Goal: Submit feedback/report problem: Submit feedback/report problem

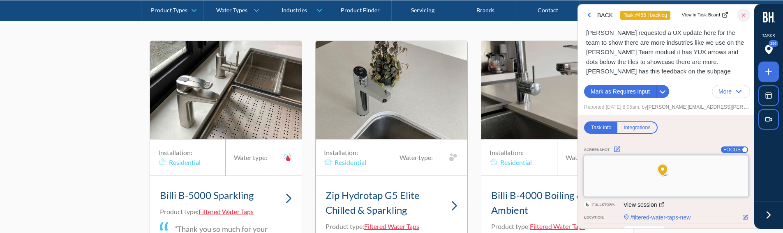
scroll to position [5560, 0]
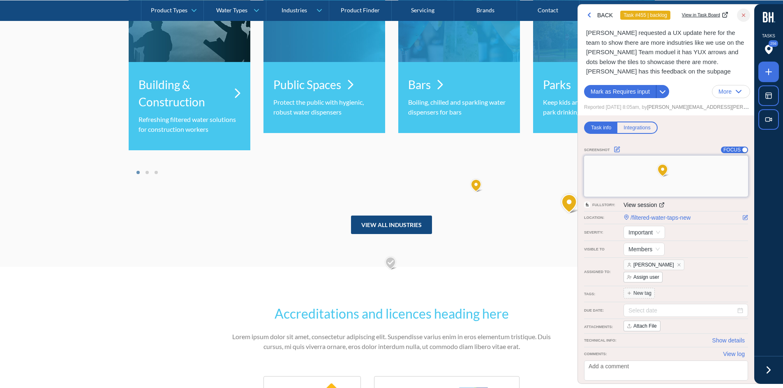
scroll to position [2682, 0]
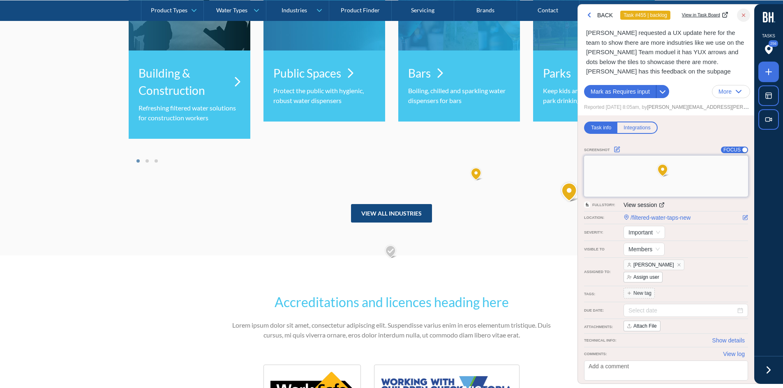
click at [777, 363] on div at bounding box center [768, 370] width 29 height 28
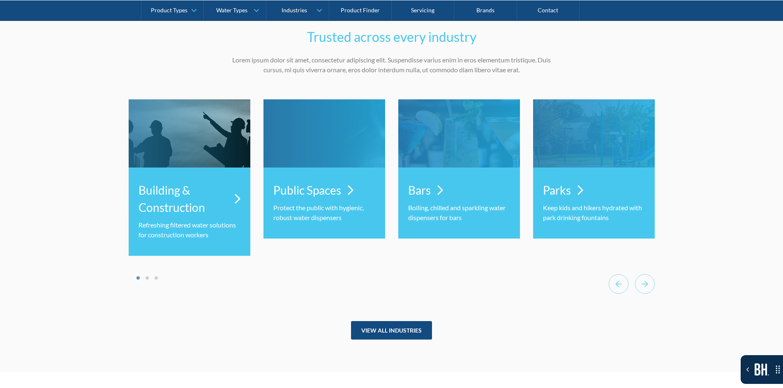
scroll to position [2559, 0]
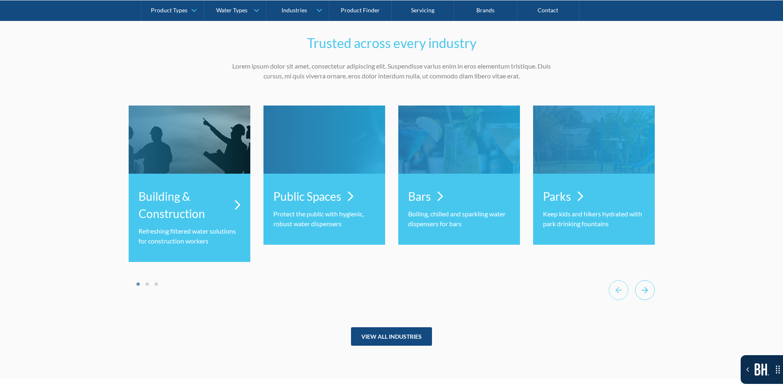
click at [653, 289] on icon "Next slide" at bounding box center [645, 290] width 20 height 20
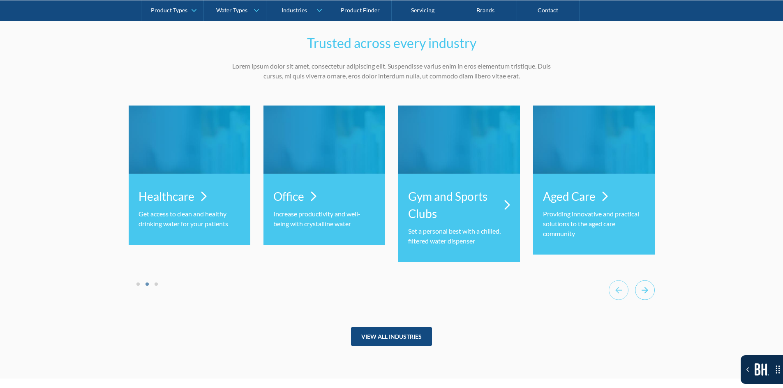
click at [653, 289] on icon "Next slide" at bounding box center [645, 290] width 20 height 20
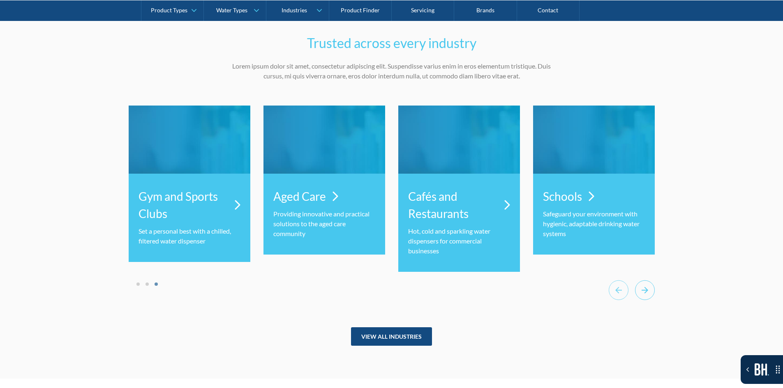
click at [653, 289] on icon "Next slide" at bounding box center [645, 290] width 20 height 20
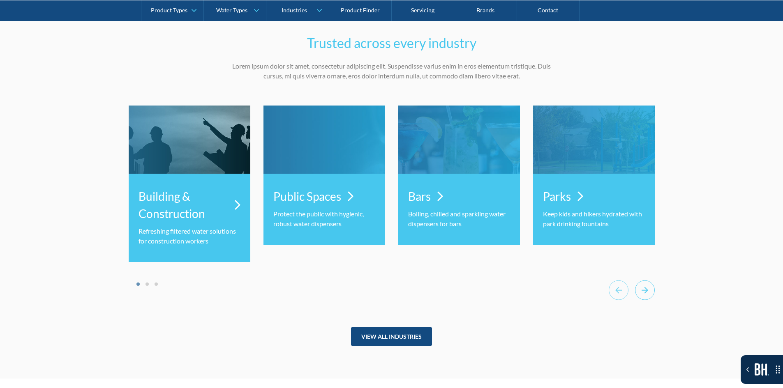
click at [653, 289] on icon "Next slide" at bounding box center [645, 290] width 20 height 20
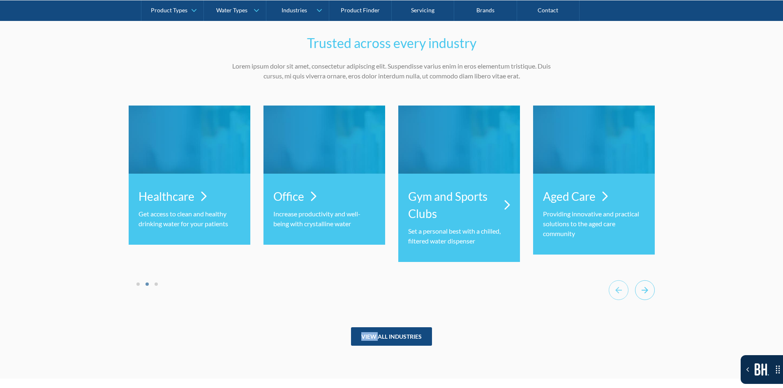
click at [653, 289] on icon "Next slide" at bounding box center [645, 290] width 20 height 20
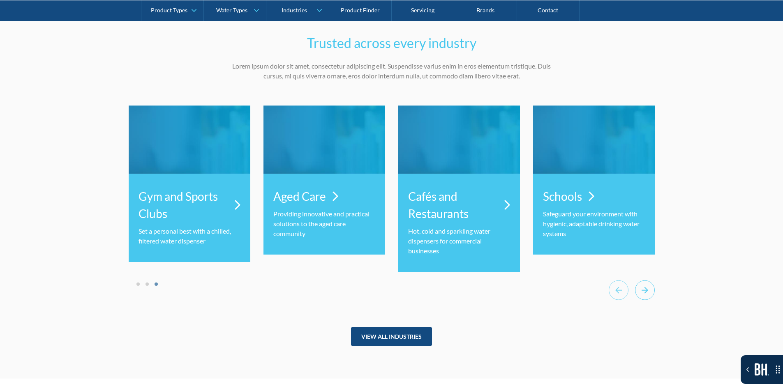
click at [653, 289] on icon "Go to first slide" at bounding box center [645, 290] width 20 height 20
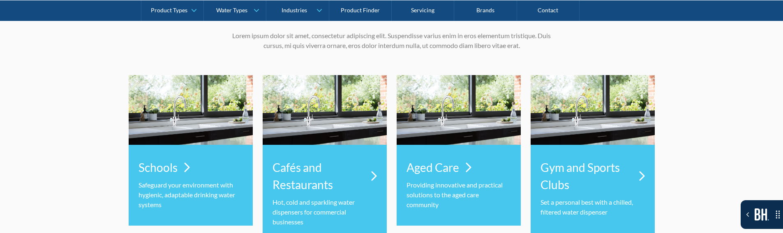
scroll to position [2671, 0]
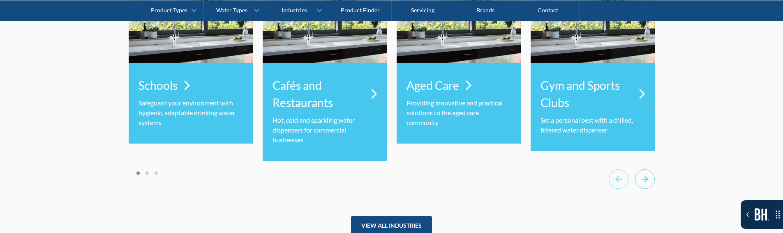
click at [639, 182] on icon "Next slide" at bounding box center [645, 179] width 20 height 20
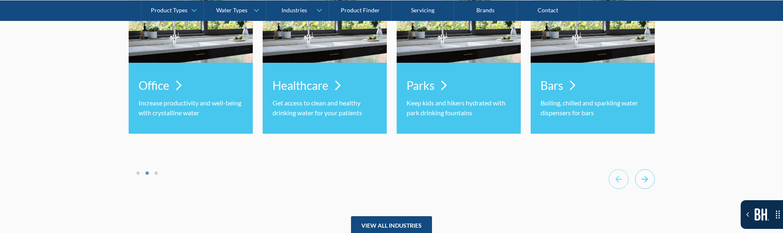
click at [639, 182] on icon "Next slide" at bounding box center [645, 179] width 20 height 20
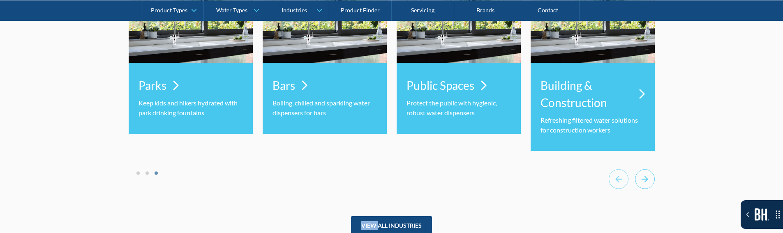
click at [639, 182] on icon "Next slide" at bounding box center [645, 179] width 20 height 20
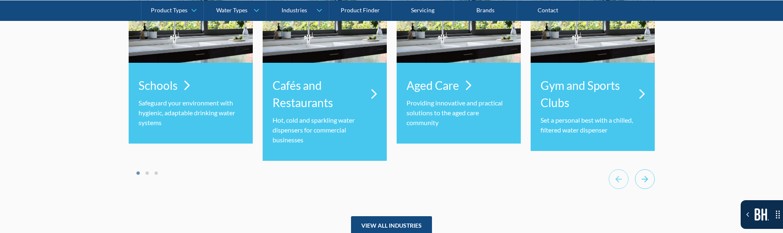
click at [639, 182] on icon "Next slide" at bounding box center [645, 179] width 20 height 20
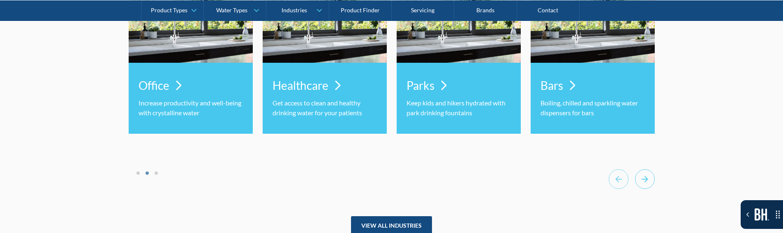
click at [642, 175] on icon "Next slide" at bounding box center [645, 179] width 20 height 20
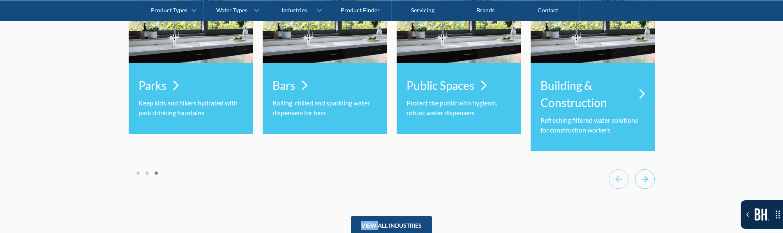
click at [642, 175] on icon "Next slide" at bounding box center [645, 179] width 20 height 20
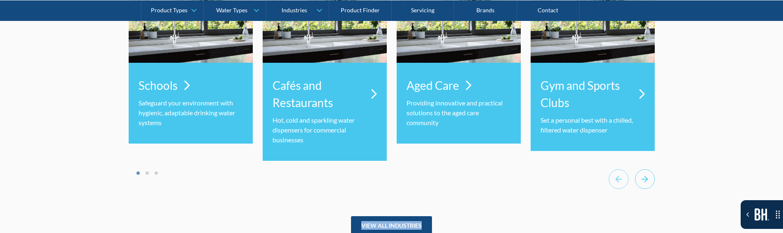
click at [642, 175] on icon "Next slide" at bounding box center [645, 179] width 20 height 20
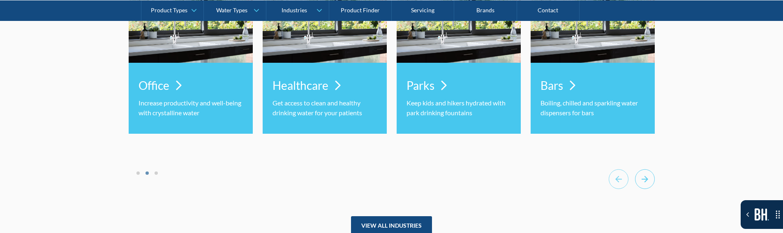
click at [642, 175] on icon "Next slide" at bounding box center [645, 179] width 20 height 20
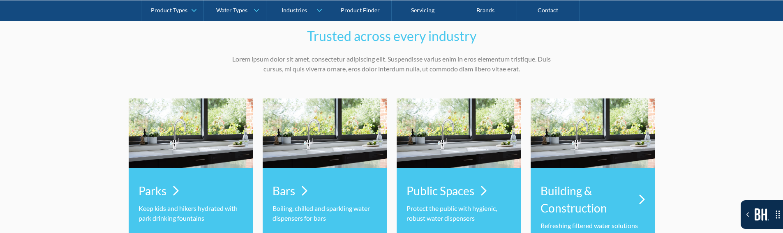
scroll to position [2548, 0]
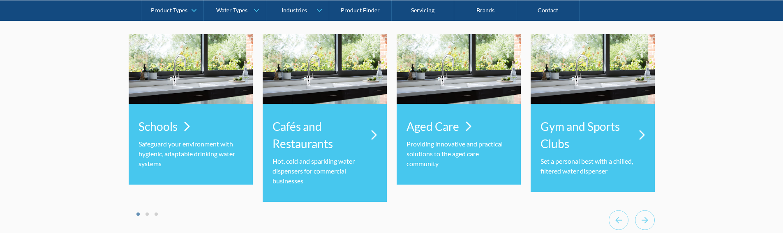
scroll to position [2630, 0]
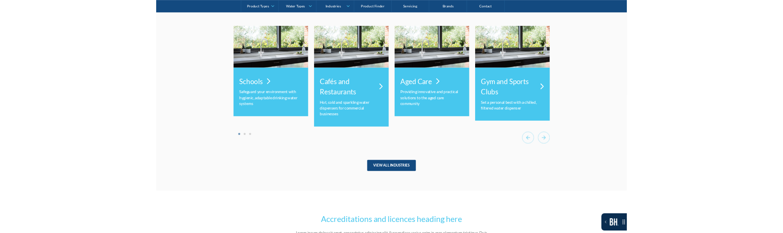
scroll to position [2630, 0]
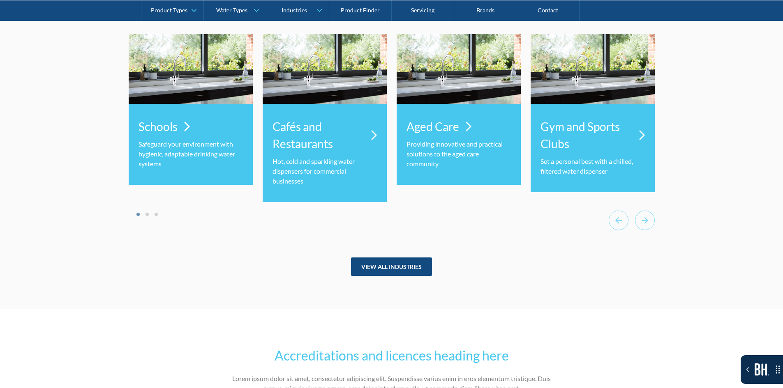
drag, startPoint x: 202, startPoint y: 222, endPoint x: 185, endPoint y: 260, distance: 41.2
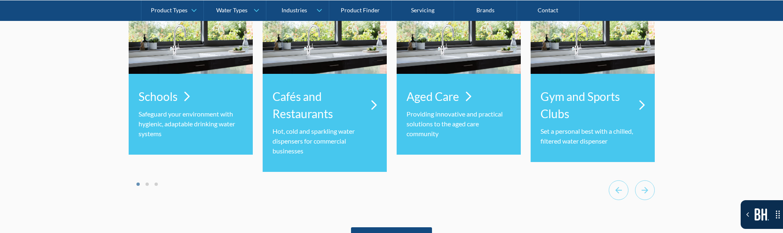
scroll to position [2754, 0]
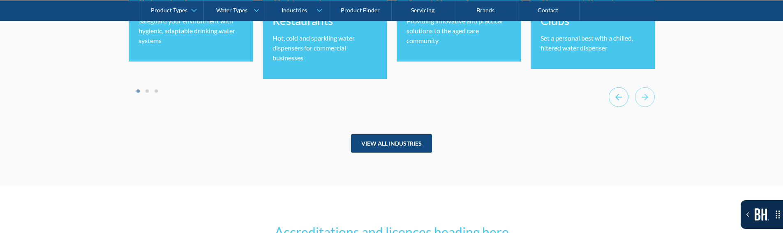
click at [621, 95] on icon "Go to last slide" at bounding box center [619, 97] width 20 height 20
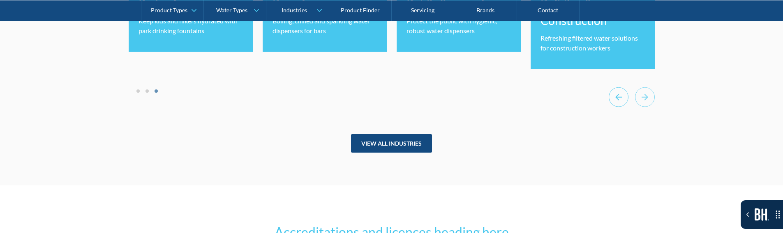
click at [621, 95] on icon "Previous slide" at bounding box center [619, 97] width 20 height 20
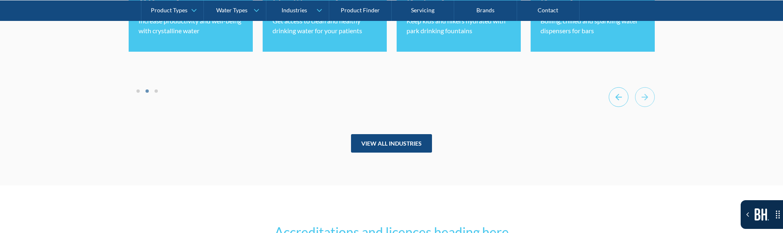
click at [621, 95] on icon "Previous slide" at bounding box center [619, 97] width 20 height 20
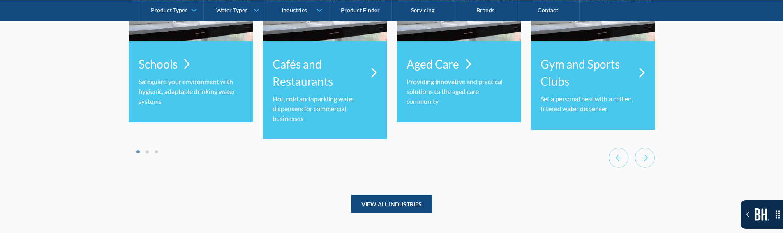
scroll to position [2630, 0]
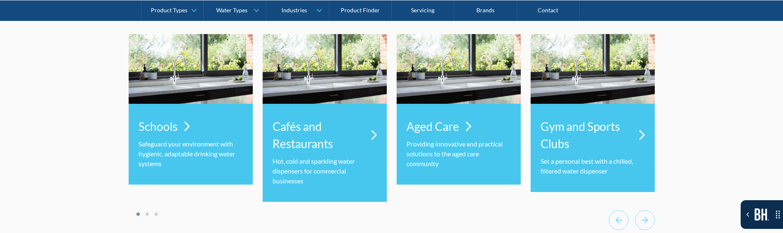
click at [144, 217] on li "Select a slide to show" at bounding box center [147, 213] width 6 height 7
click at [148, 216] on li "Select a slide to show" at bounding box center [147, 213] width 6 height 7
click at [148, 215] on button "Go to page 2" at bounding box center [146, 214] width 3 height 3
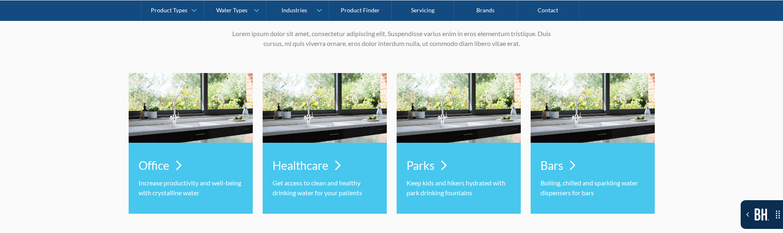
scroll to position [2589, 0]
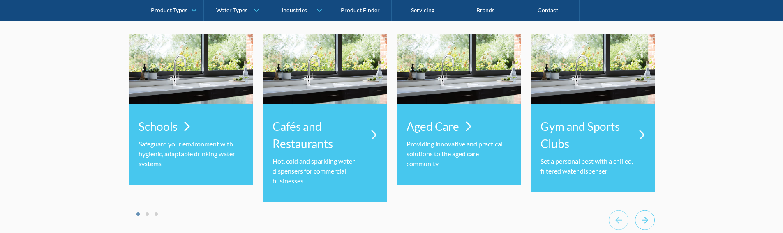
click at [642, 220] on icon "Next slide" at bounding box center [645, 220] width 7 height 7
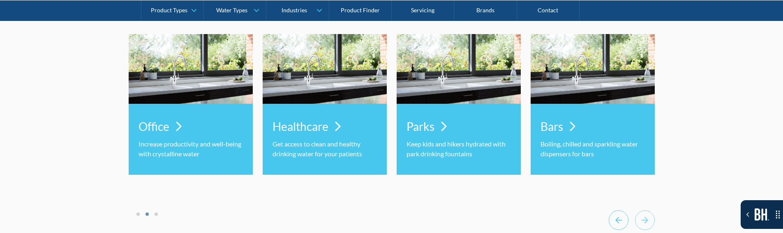
click at [625, 223] on icon "Go to last slide" at bounding box center [619, 220] width 20 height 20
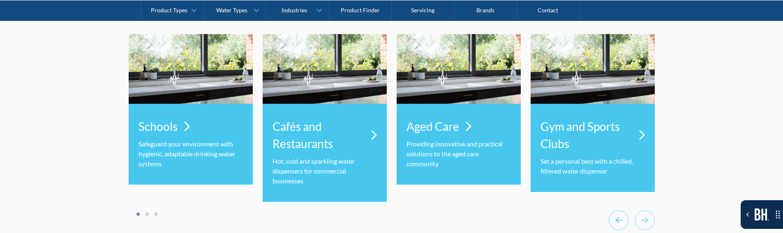
click at [625, 223] on icon "Go to last slide" at bounding box center [619, 220] width 20 height 20
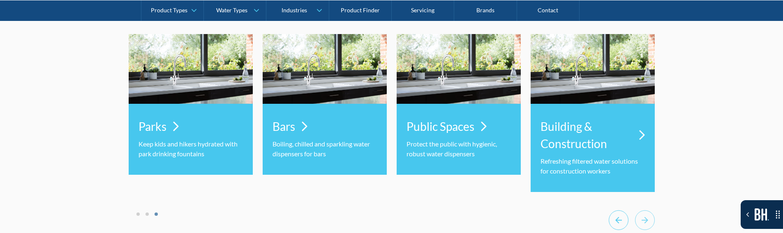
click at [625, 223] on icon "Previous slide" at bounding box center [619, 220] width 20 height 20
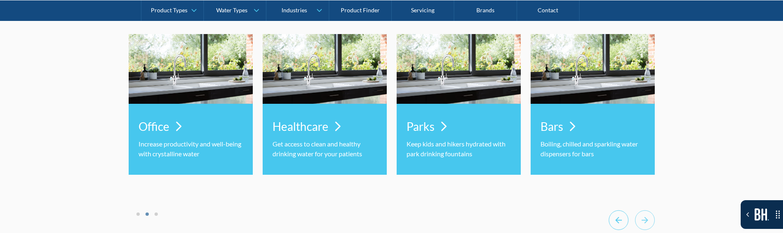
click at [625, 223] on icon "Previous slide" at bounding box center [619, 220] width 20 height 20
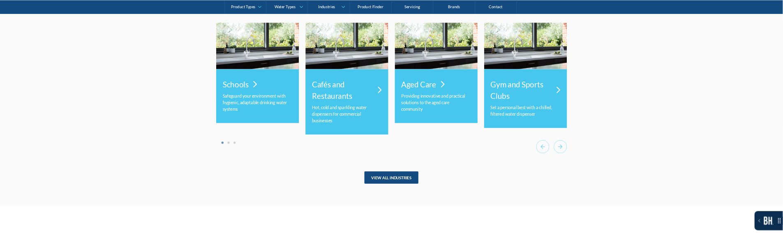
scroll to position [2630, 0]
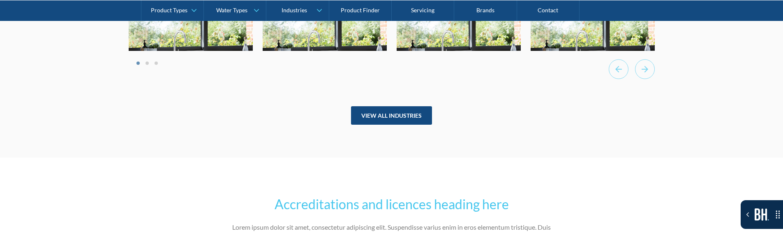
scroll to position [2632, 0]
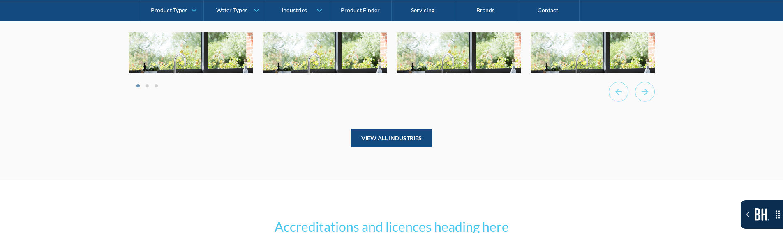
drag, startPoint x: 128, startPoint y: 54, endPoint x: 120, endPoint y: 70, distance: 17.8
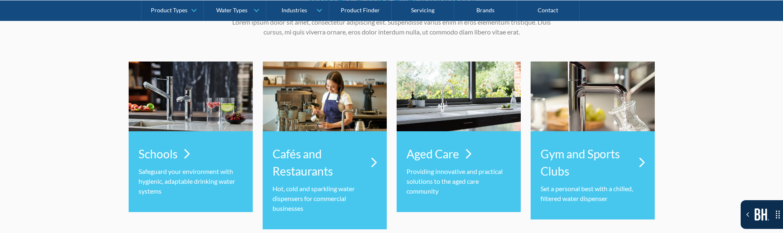
scroll to position [2509, 0]
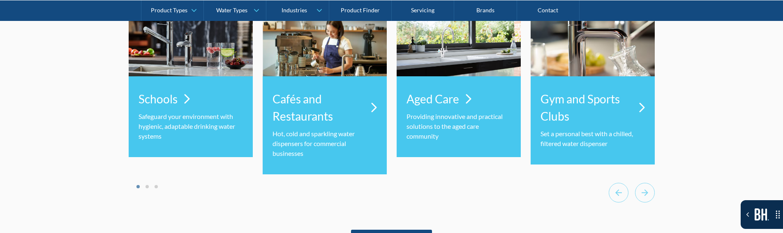
scroll to position [2673, 0]
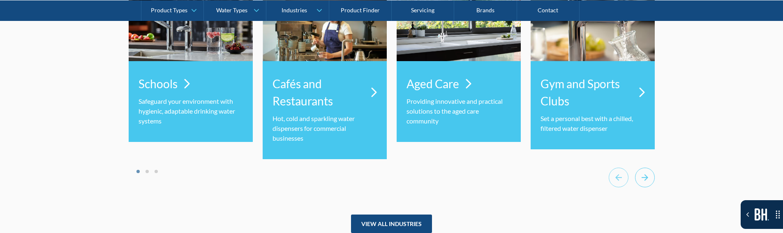
click at [648, 176] on icon "Next slide" at bounding box center [645, 178] width 20 height 20
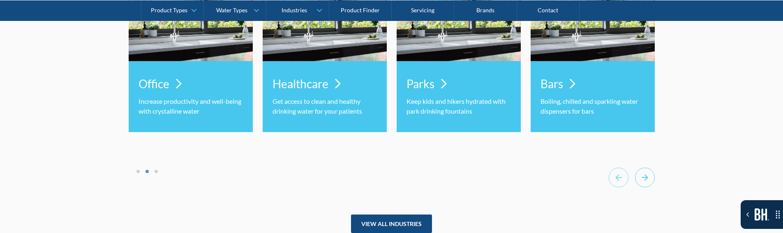
click at [648, 176] on icon "Next slide" at bounding box center [645, 178] width 20 height 20
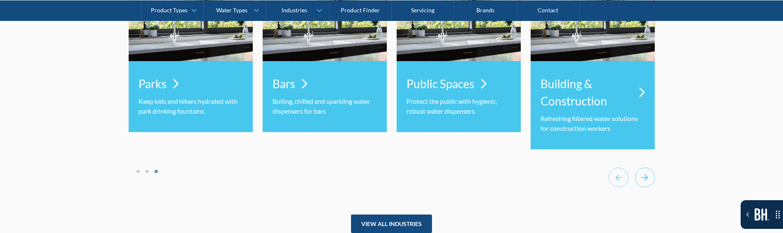
click at [648, 176] on icon "Go to first slide" at bounding box center [645, 178] width 20 height 20
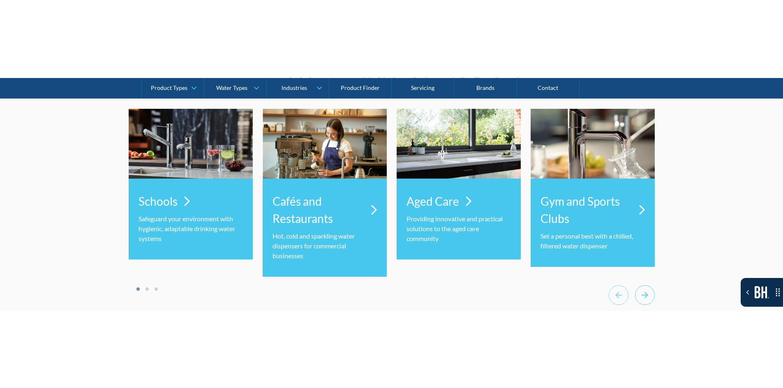
scroll to position [2632, 0]
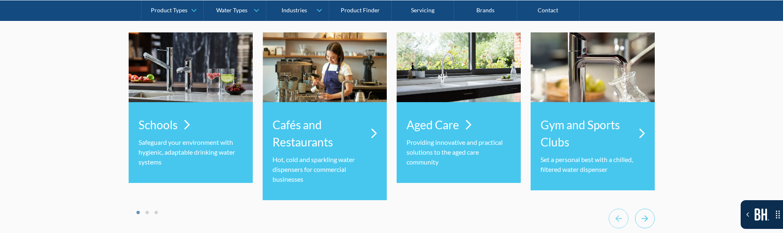
click at [638, 217] on icon "Next slide" at bounding box center [645, 219] width 20 height 20
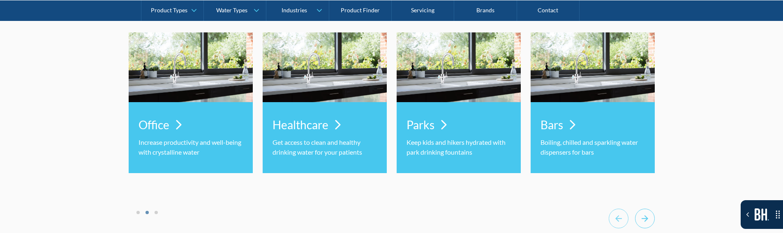
click at [638, 217] on icon "Next slide" at bounding box center [645, 219] width 20 height 20
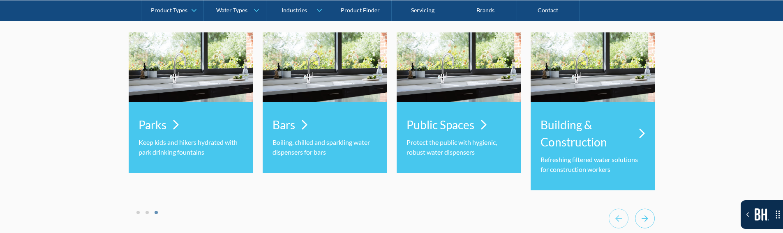
click at [638, 217] on icon "Next slide" at bounding box center [645, 219] width 20 height 20
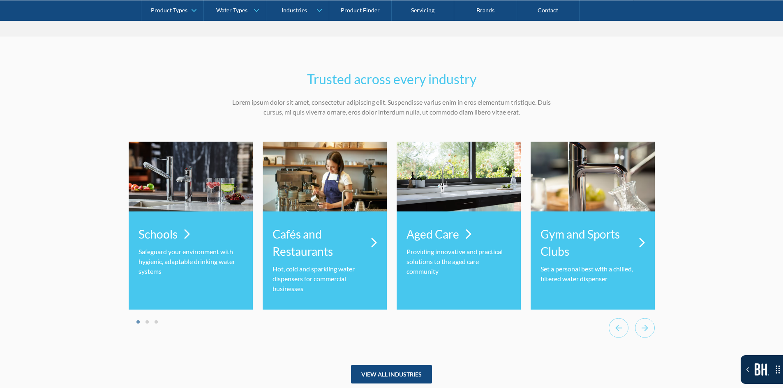
scroll to position [2509, 0]
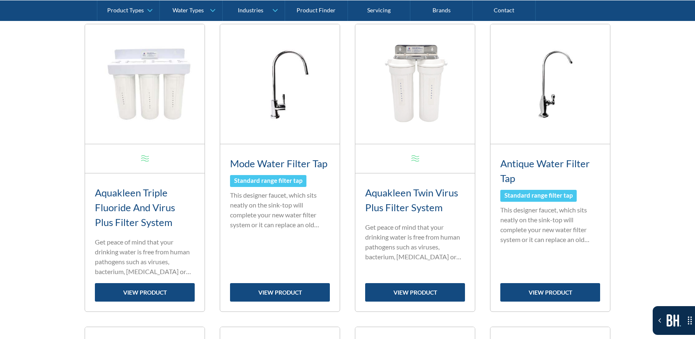
scroll to position [164, 0]
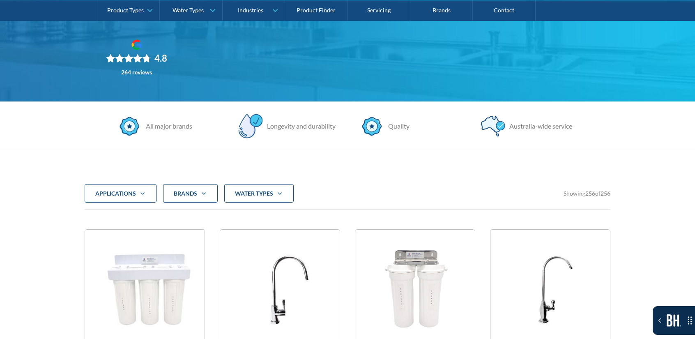
click at [287, 192] on div "water Types" at bounding box center [258, 193] width 69 height 19
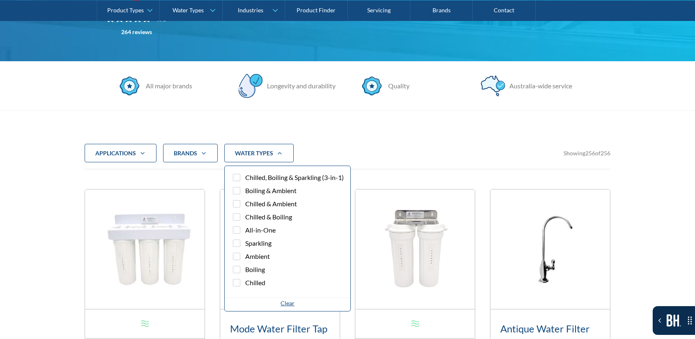
scroll to position [205, 0]
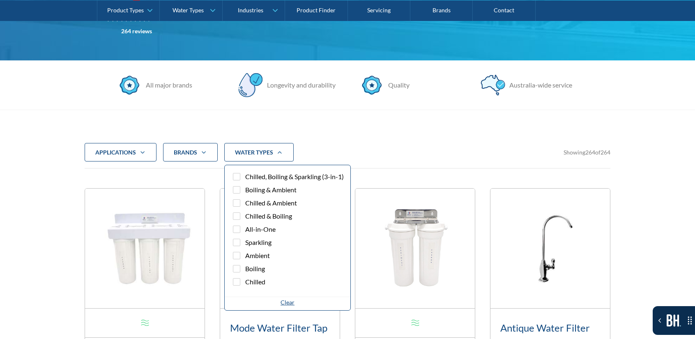
click at [285, 178] on span "Chilled, Boiling & Sparkling (3-in-1)" at bounding box center [294, 177] width 99 height 10
click at [247, 178] on input "Chilled, Boiling & Sparkling (3-in-1)" at bounding box center [243, 176] width 5 height 5
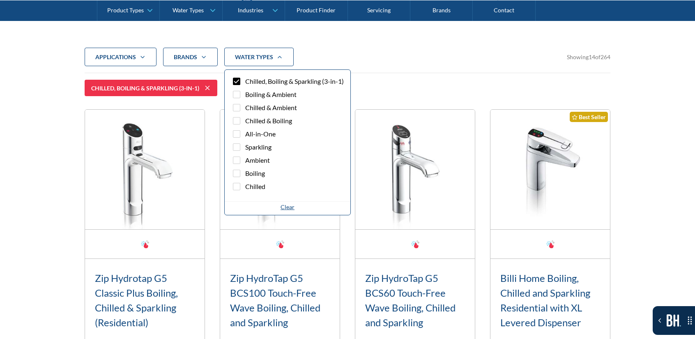
scroll to position [315, 0]
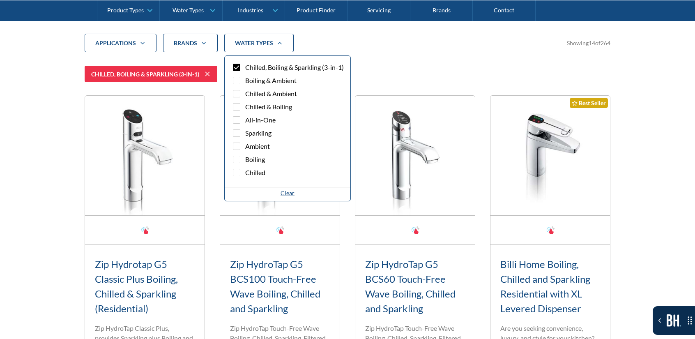
click at [238, 64] on div "Filter 5" at bounding box center [236, 67] width 7 height 7
click at [241, 65] on input "Chilled, Boiling & Sparkling (3-in-1)" at bounding box center [243, 67] width 5 height 5
checkbox input "false"
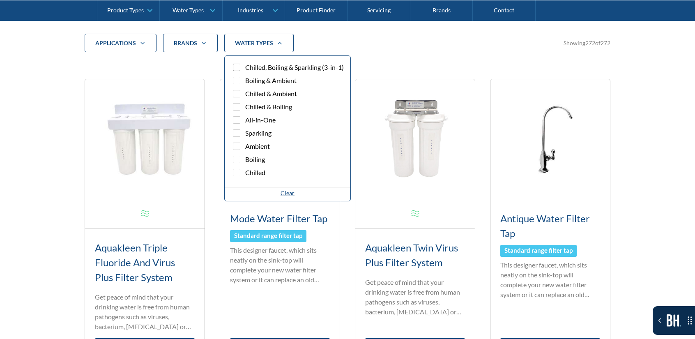
click at [204, 46] on div "Brands" at bounding box center [190, 43] width 55 height 19
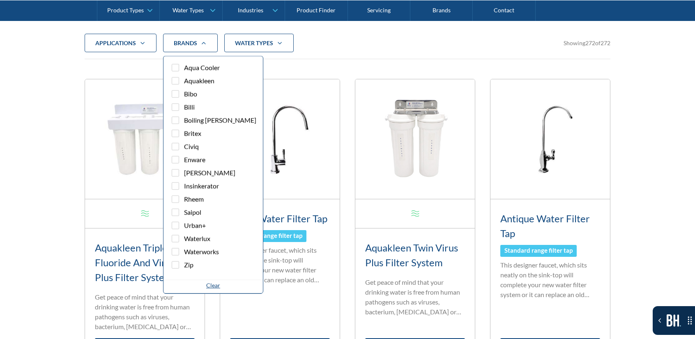
click at [190, 71] on span "Aqua Cooler" at bounding box center [202, 68] width 36 height 10
click at [185, 71] on input "Aqua Cooler" at bounding box center [182, 67] width 5 height 5
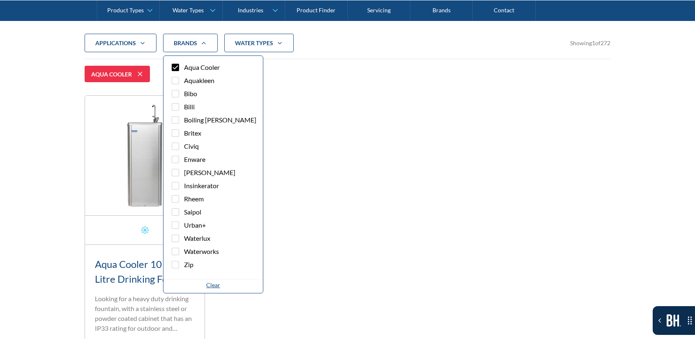
click at [190, 71] on span "Aqua Cooler" at bounding box center [202, 67] width 36 height 10
click at [185, 70] on input "Aqua Cooler" at bounding box center [182, 67] width 5 height 5
checkbox input "false"
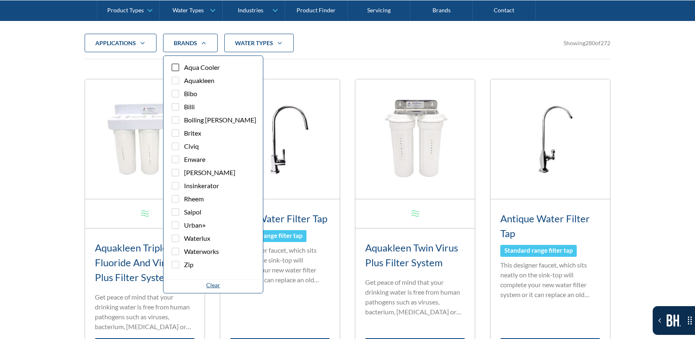
click at [138, 42] on icon "Filter 5" at bounding box center [143, 43] width 10 height 7
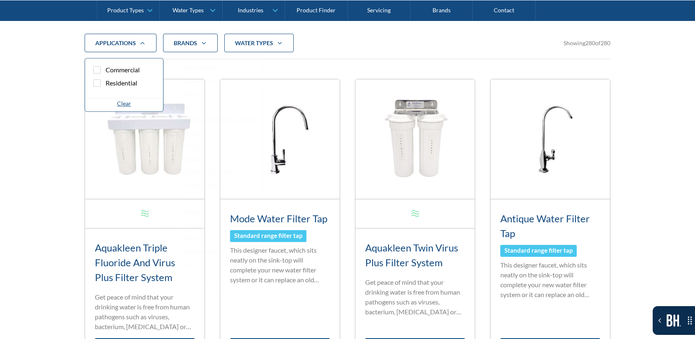
click at [121, 81] on span "Residential" at bounding box center [122, 83] width 32 height 10
click at [107, 81] on input "Residential" at bounding box center [104, 83] width 5 height 5
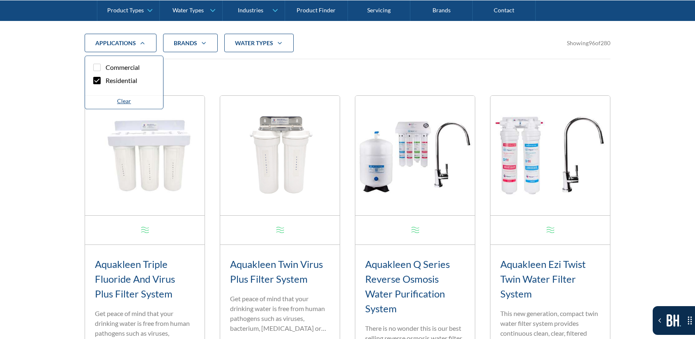
click at [121, 81] on span "Residential" at bounding box center [122, 81] width 32 height 10
click at [107, 81] on input "Residential" at bounding box center [104, 80] width 5 height 5
checkbox input "false"
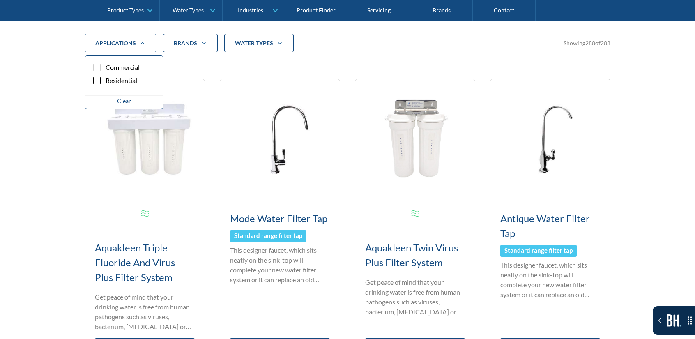
click at [243, 48] on div "water Types" at bounding box center [258, 43] width 69 height 19
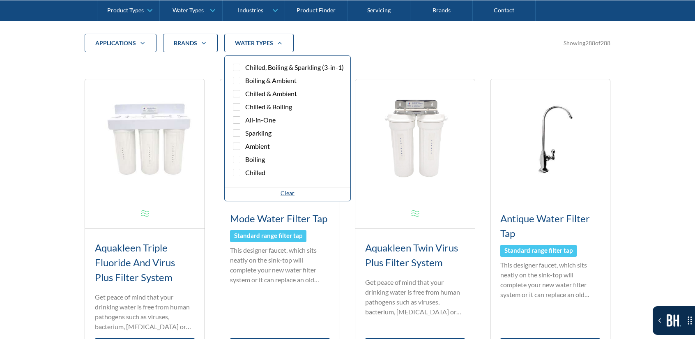
click at [257, 168] on span "Chilled" at bounding box center [255, 173] width 20 height 10
click at [247, 170] on input "Chilled" at bounding box center [243, 172] width 5 height 5
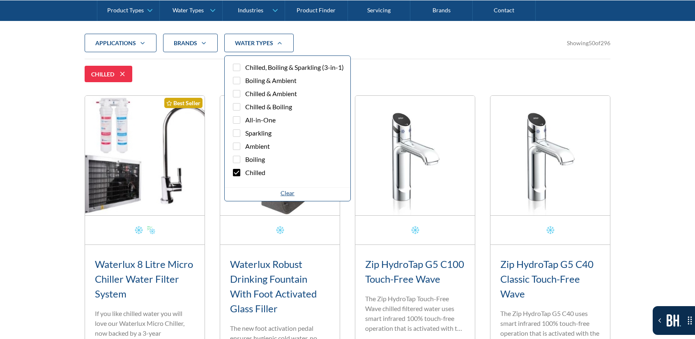
click at [287, 193] on div "Clear" at bounding box center [288, 193] width 14 height 9
checkbox input "false"
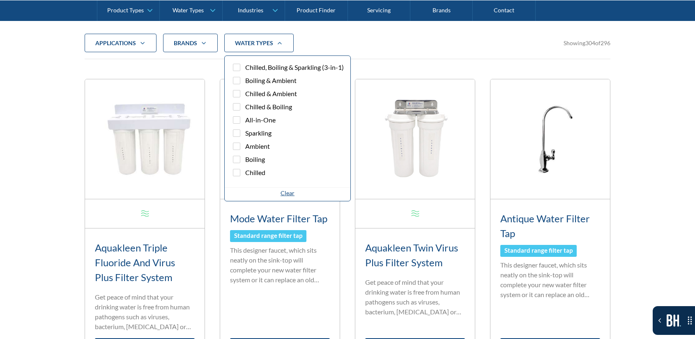
click at [268, 69] on span "Chilled, Boiling & Sparkling (3-in-1)" at bounding box center [294, 67] width 99 height 10
click at [247, 69] on input "Chilled, Boiling & Sparkling (3-in-1)" at bounding box center [243, 67] width 5 height 5
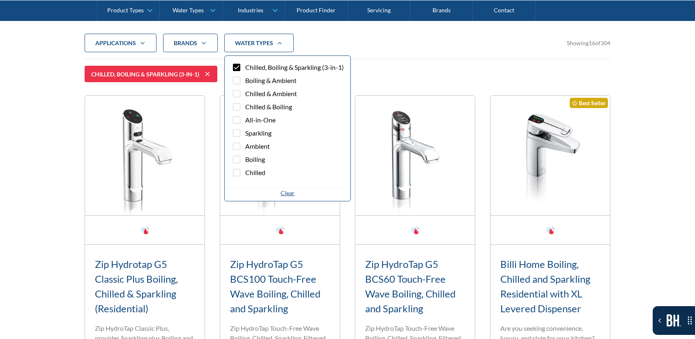
click at [285, 194] on div "Clear" at bounding box center [288, 193] width 14 height 9
checkbox input "false"
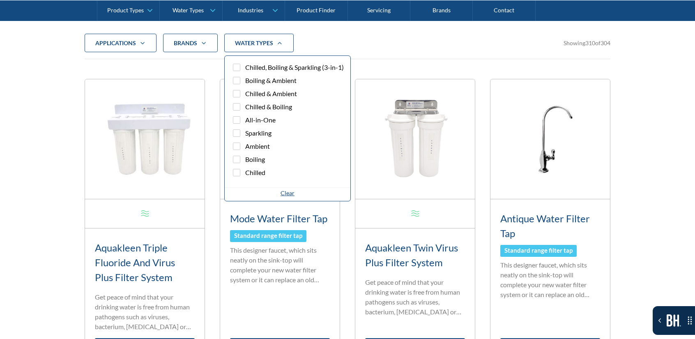
click at [194, 36] on div "Brands" at bounding box center [190, 43] width 55 height 19
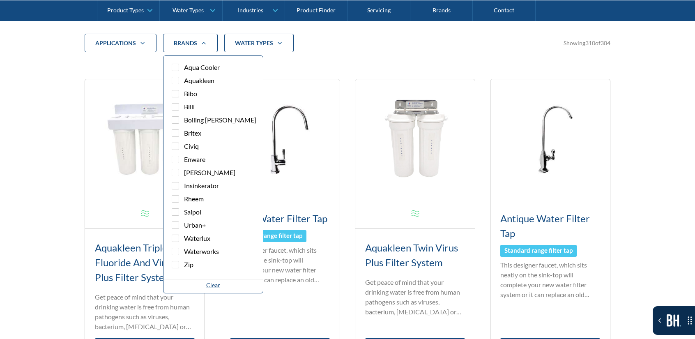
click at [199, 92] on label "Bibo" at bounding box center [213, 95] width 86 height 13
click at [185, 92] on input "Bibo" at bounding box center [182, 93] width 5 height 5
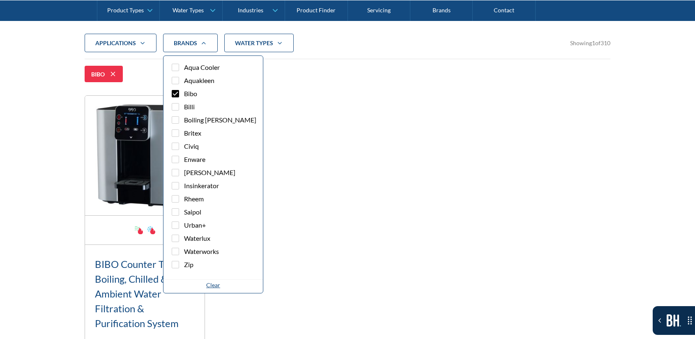
click at [202, 279] on div "Clear" at bounding box center [213, 286] width 99 height 14
click at [206, 284] on div "Clear" at bounding box center [213, 285] width 14 height 9
checkbox input "false"
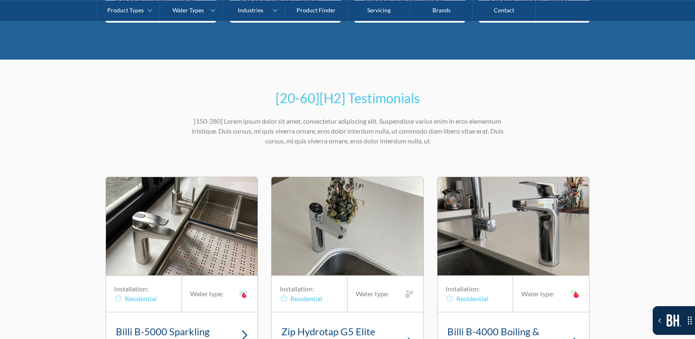
scroll to position [2493, 0]
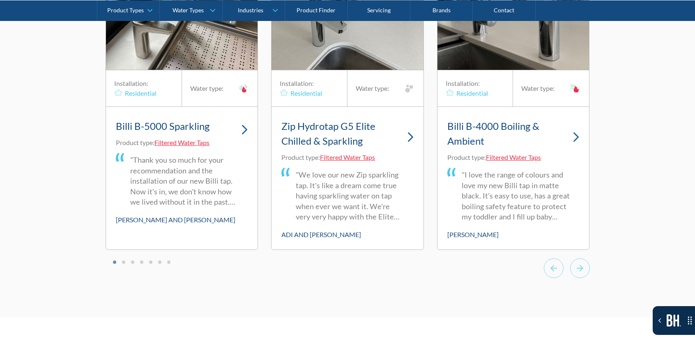
click at [590, 277] on div "[20-60][H2] Testimonials [150-280] Lorem ipsum dolor sit amet, consectetur adip…" at bounding box center [347, 85] width 695 height 463
click at [584, 277] on icon "Next slide" at bounding box center [580, 268] width 20 height 20
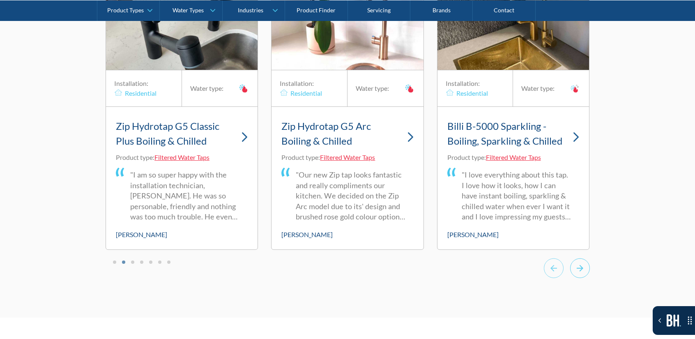
click at [584, 277] on icon "Next slide" at bounding box center [580, 268] width 20 height 20
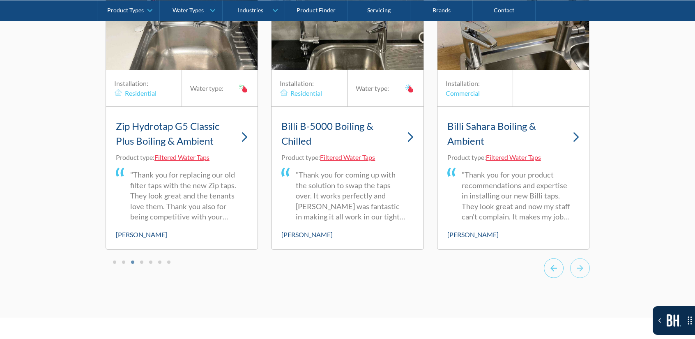
click at [562, 278] on icon "Previous slide" at bounding box center [554, 268] width 20 height 20
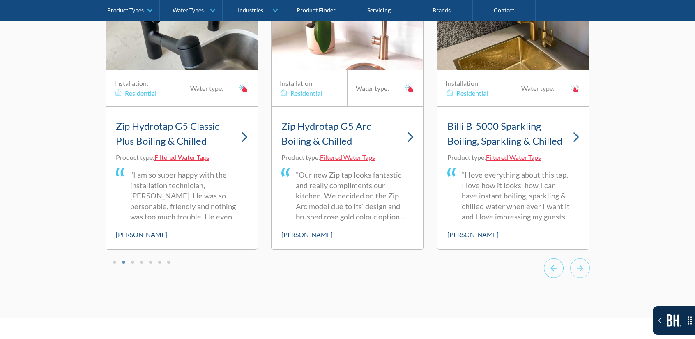
click at [556, 278] on icon "Previous slide" at bounding box center [554, 268] width 20 height 20
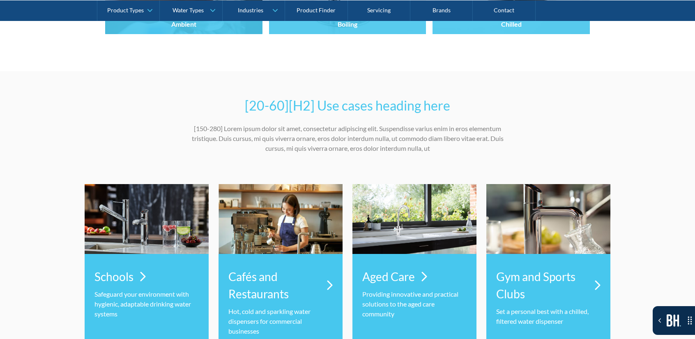
scroll to position [3315, 0]
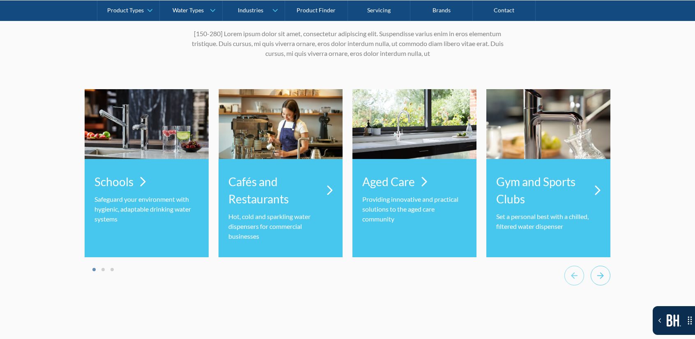
click at [607, 281] on icon "Next slide" at bounding box center [601, 275] width 20 height 20
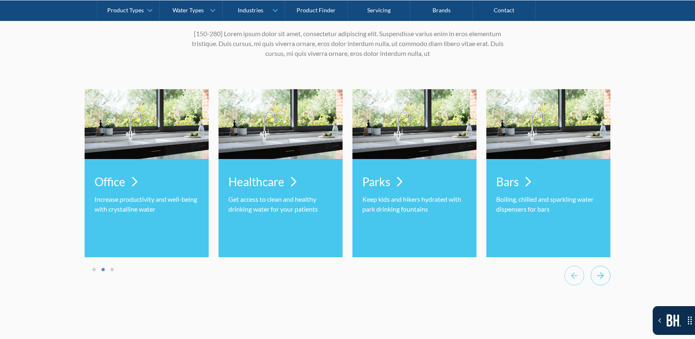
click at [607, 281] on icon "Next slide" at bounding box center [601, 275] width 20 height 20
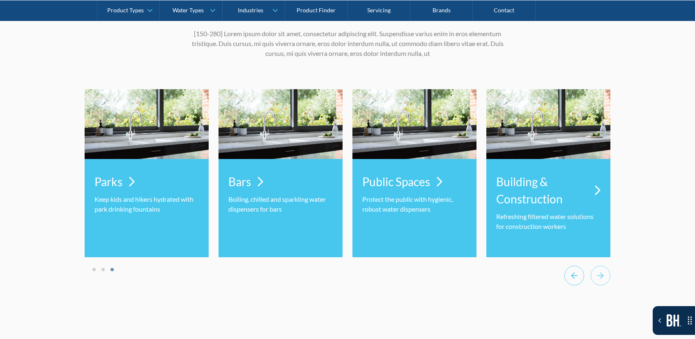
click at [581, 284] on icon "Previous slide" at bounding box center [575, 275] width 20 height 20
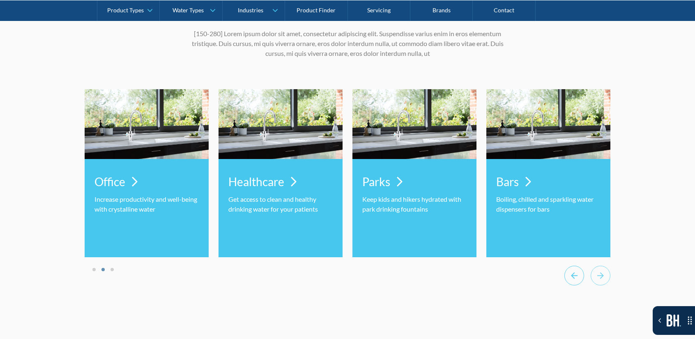
click at [581, 284] on icon "Previous slide" at bounding box center [575, 275] width 20 height 20
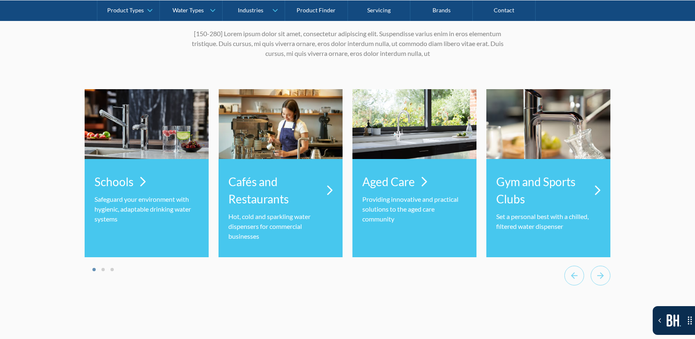
click at [613, 286] on div "[20-60][H2] Use cases heading here [150-280] Lorem ipsum dolor sit amet, consec…" at bounding box center [347, 148] width 695 height 345
click at [597, 284] on icon "Next slide" at bounding box center [601, 275] width 20 height 20
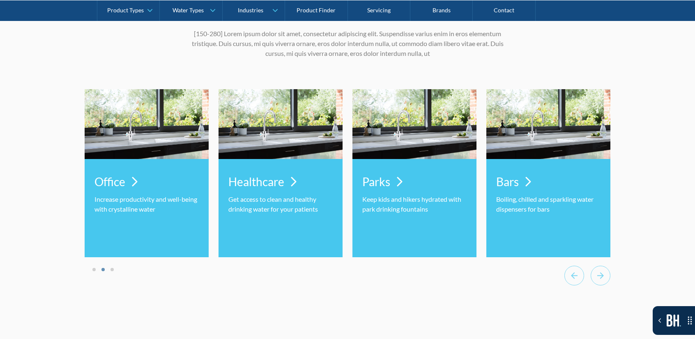
click at [657, 323] on icon "Toggle the Bugherd Sidebar" at bounding box center [659, 320] width 7 height 7
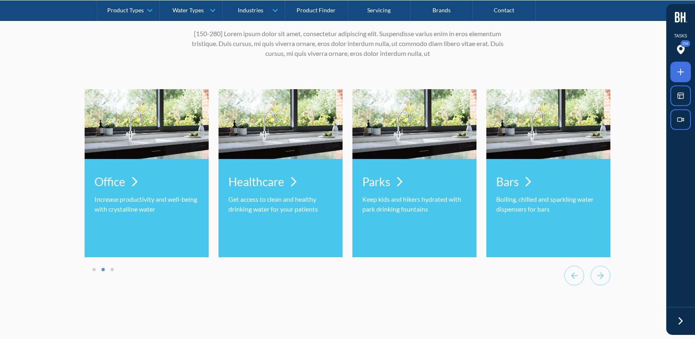
click at [677, 55] on div "256" at bounding box center [681, 49] width 21 height 20
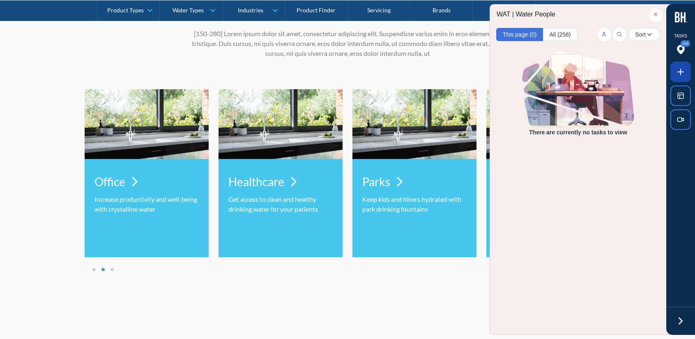
click at [686, 77] on span at bounding box center [681, 72] width 21 height 21
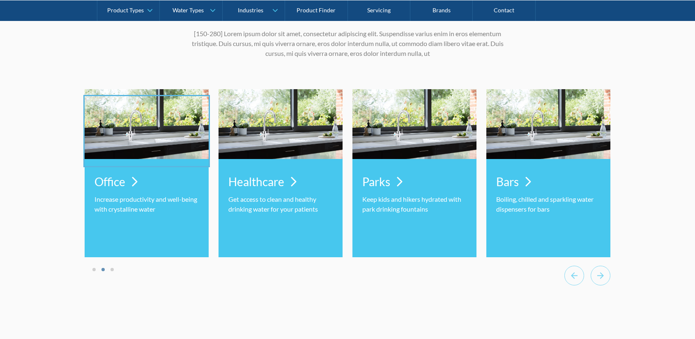
click at [158, 123] on div at bounding box center [347, 169] width 695 height 339
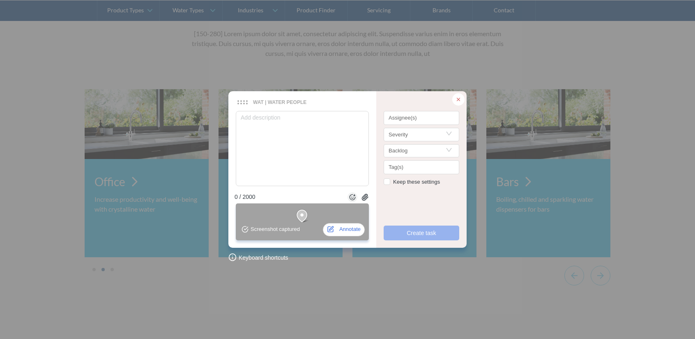
click at [459, 105] on div at bounding box center [458, 99] width 12 height 12
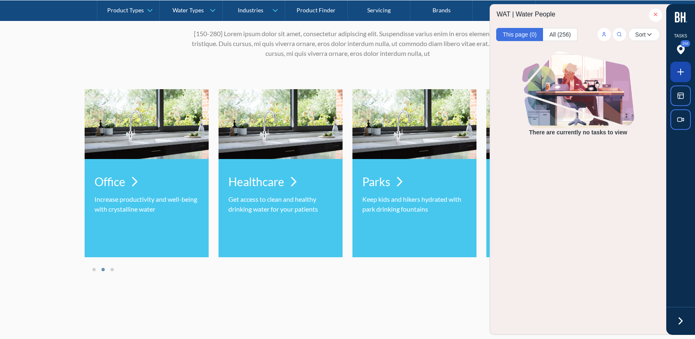
click at [684, 77] on span at bounding box center [681, 72] width 21 height 21
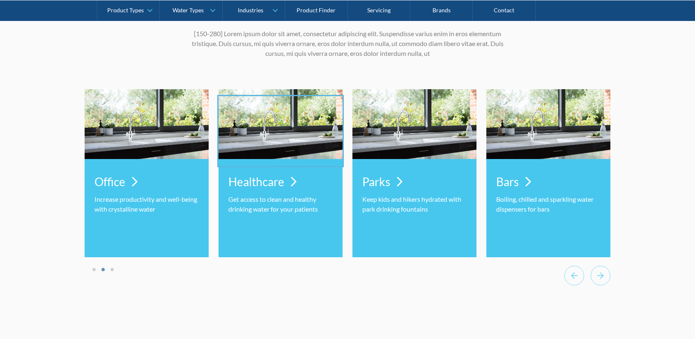
click at [306, 132] on div at bounding box center [347, 169] width 695 height 339
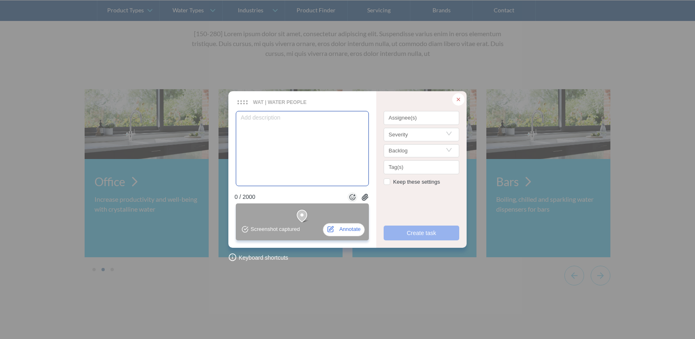
click at [321, 152] on textarea at bounding box center [302, 148] width 133 height 75
type textarea "I"
type textarea "Im"
type textarea "Ima"
type textarea "Imag"
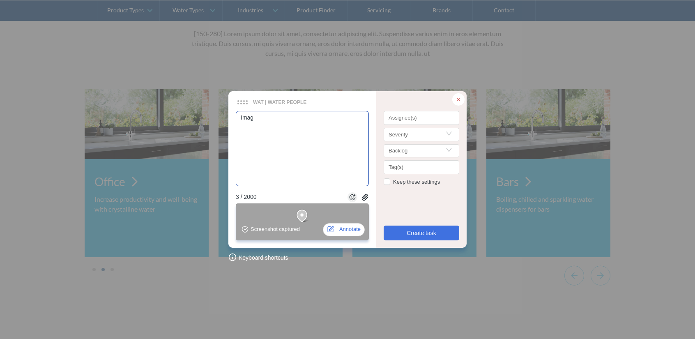
type textarea "Image"
type textarea "Images"
type textarea "Image"
type textarea "Imag"
type textarea "Ima"
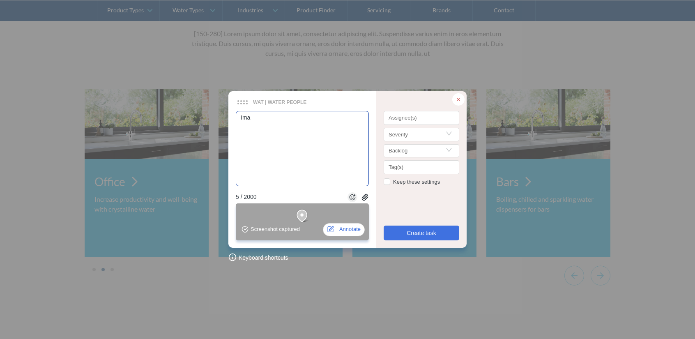
type textarea "Im"
type textarea "I"
type textarea "T"
type textarea "Th"
type textarea "Thu"
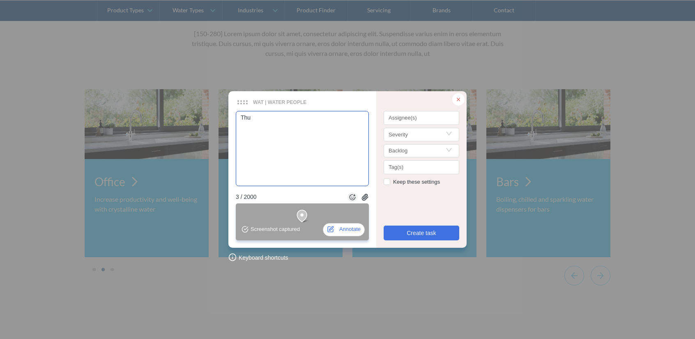
type textarea "Thum"
type textarea "Thumb"
type textarea "Thumbn"
type textarea "Thumbna"
type textarea "Thumbnai"
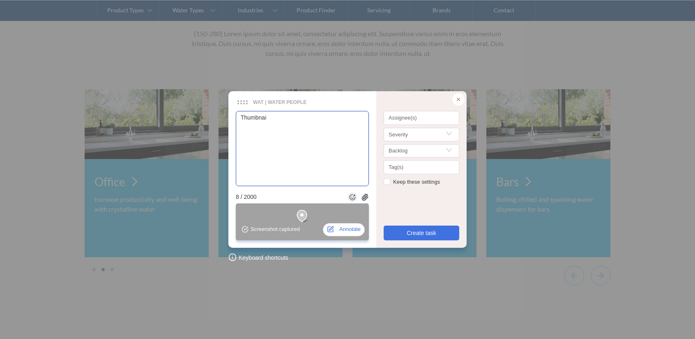
type textarea "Thumbnail"
type textarea "Thumbnail f"
type textarea "Thumbnail fo"
type textarea "Thumbnail for"
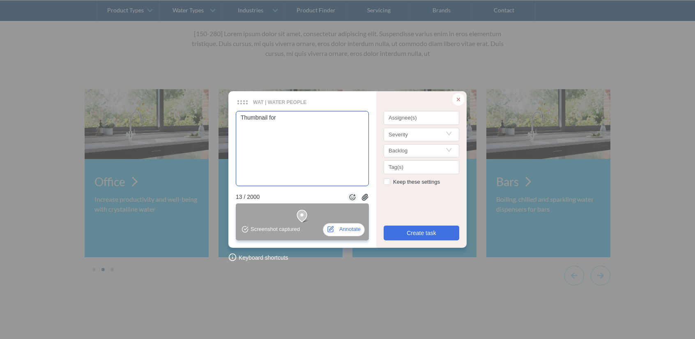
type textarea "Thumbnail for"
type textarea "Thumbnail for o"
type textarea "Thumbnail for ot"
type textarea "Thumbnail for othe"
type textarea "Thumbnail for other"
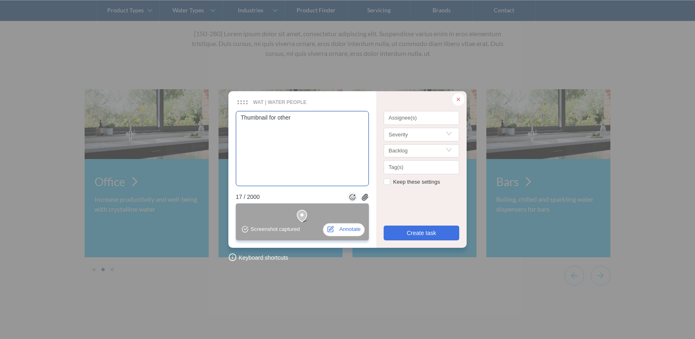
type textarea "Thumbnail for other"
type textarea "Thumbnail for other i"
type textarea "Thumbnail for other ind"
type textarea "Thumbnail for other indu"
type textarea "Thumbnail for other indus"
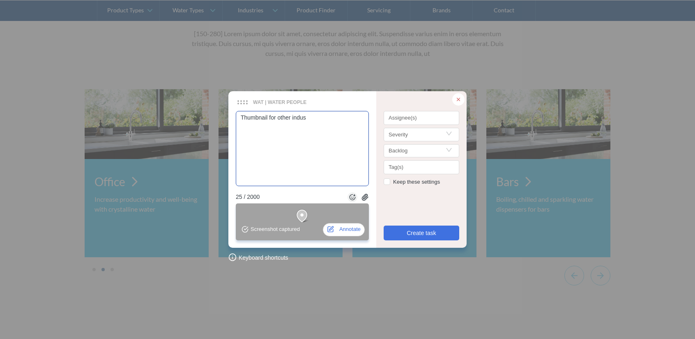
type textarea "Thumbnail for other indust"
type textarea "Thumbnail for other industr"
type textarea "Thumbnail for other industri"
type textarea "Thumbnail for other industrie"
click at [406, 122] on div "Assignee(s)" at bounding box center [422, 118] width 76 height 14
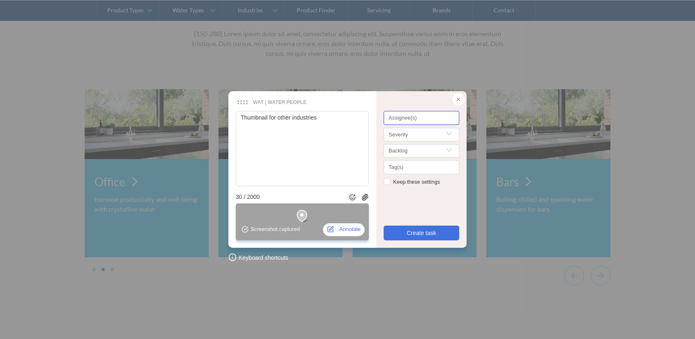
type textarea "Thumbnail for other industries"
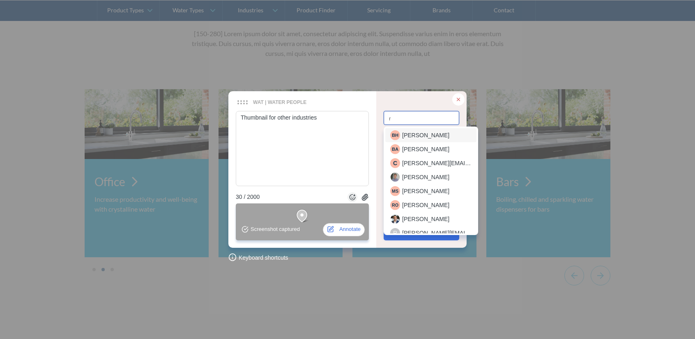
scroll to position [0, 1]
type input "rop"
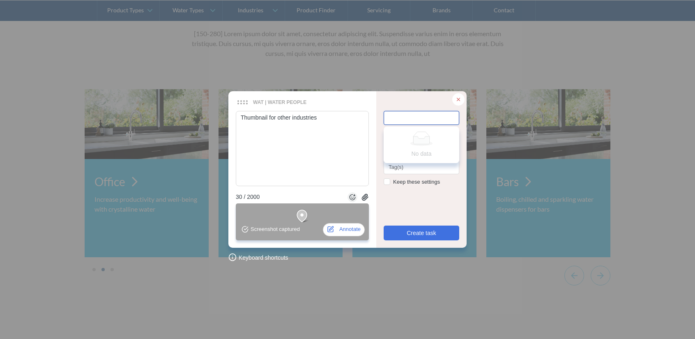
scroll to position [0, 0]
drag, startPoint x: 379, startPoint y: 119, endPoint x: 385, endPoint y: 118, distance: 5.9
click at [379, 119] on div "Severity backlog Tag(s) Keep these settings Create task" at bounding box center [421, 169] width 90 height 156
click at [397, 117] on div at bounding box center [422, 118] width 72 height 6
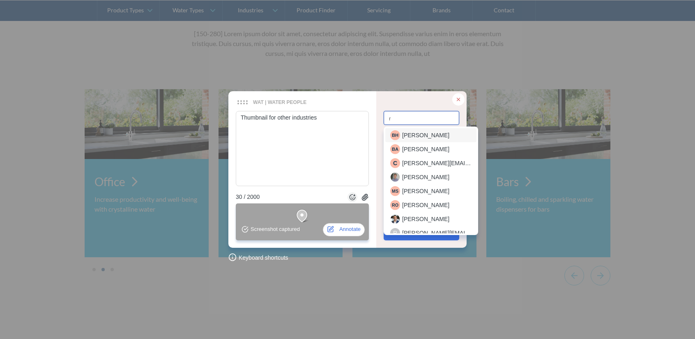
scroll to position [0, 1]
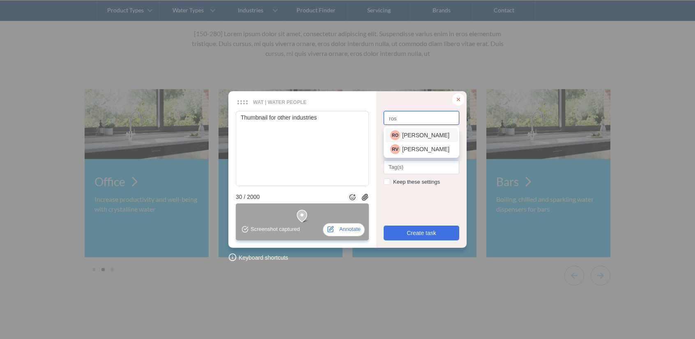
type input "[PERSON_NAME]"
click at [422, 133] on span "[PERSON_NAME]" at bounding box center [425, 135] width 47 height 9
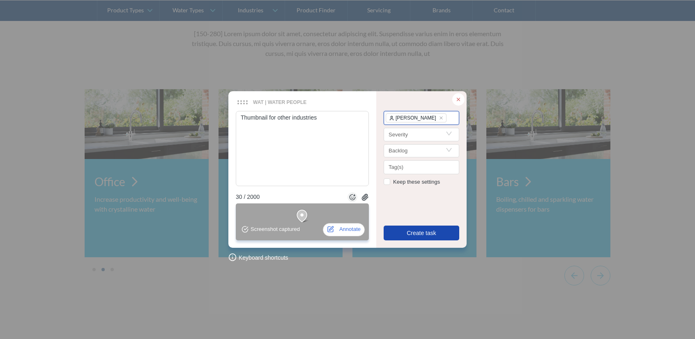
click at [413, 235] on span "Create task" at bounding box center [422, 233] width 30 height 9
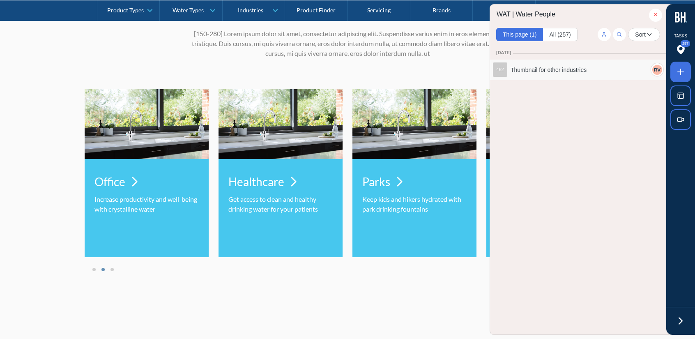
click at [573, 78] on div "462 Thumbnail for other industries R V" at bounding box center [578, 70] width 176 height 21
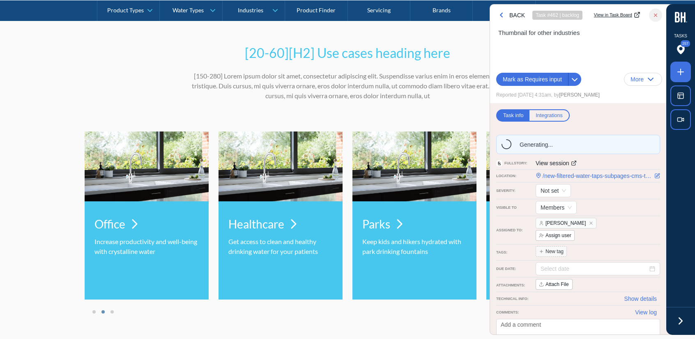
scroll to position [3272, 0]
